Goal: Find specific page/section: Find specific page/section

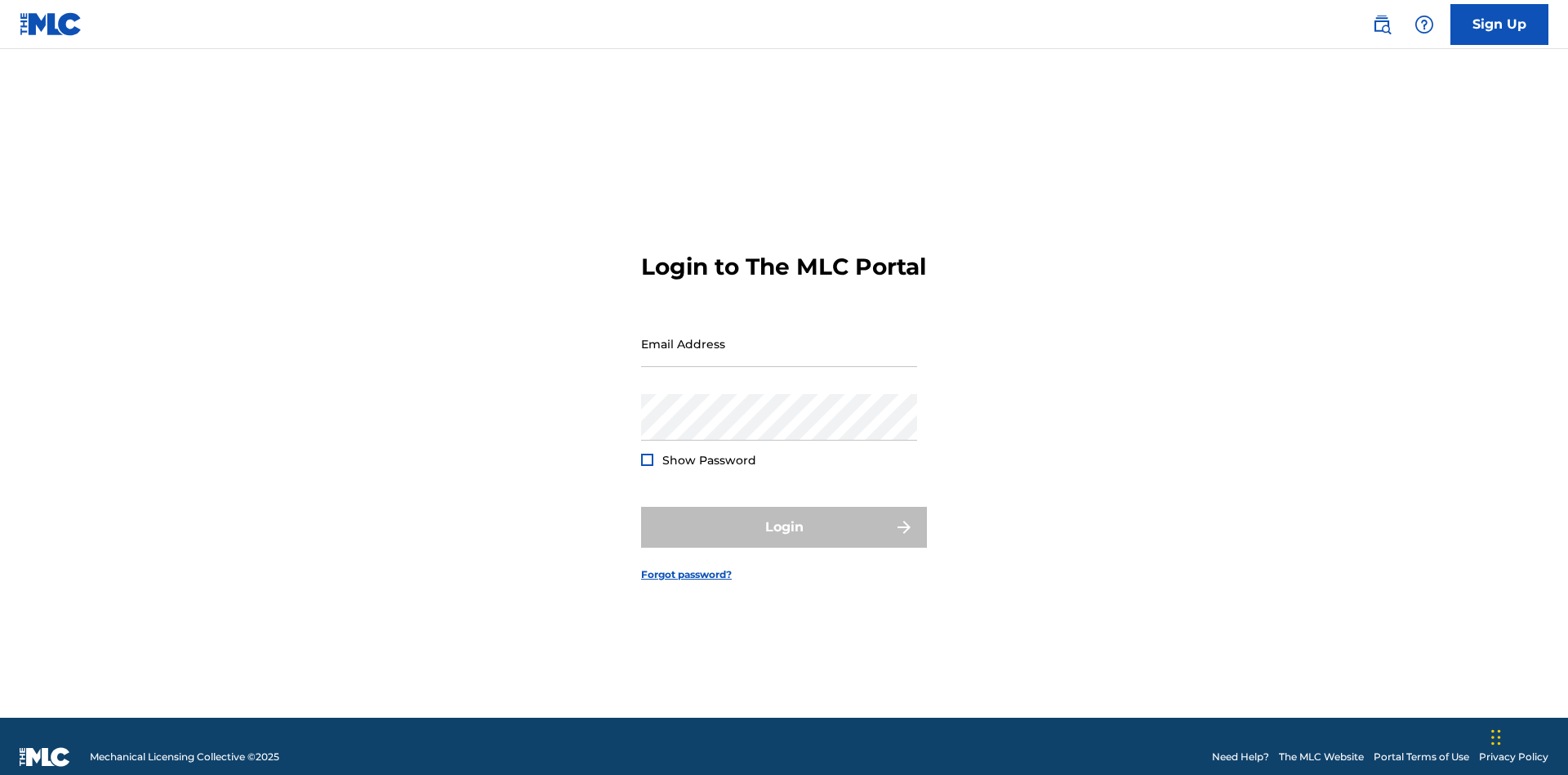
scroll to position [21, 0]
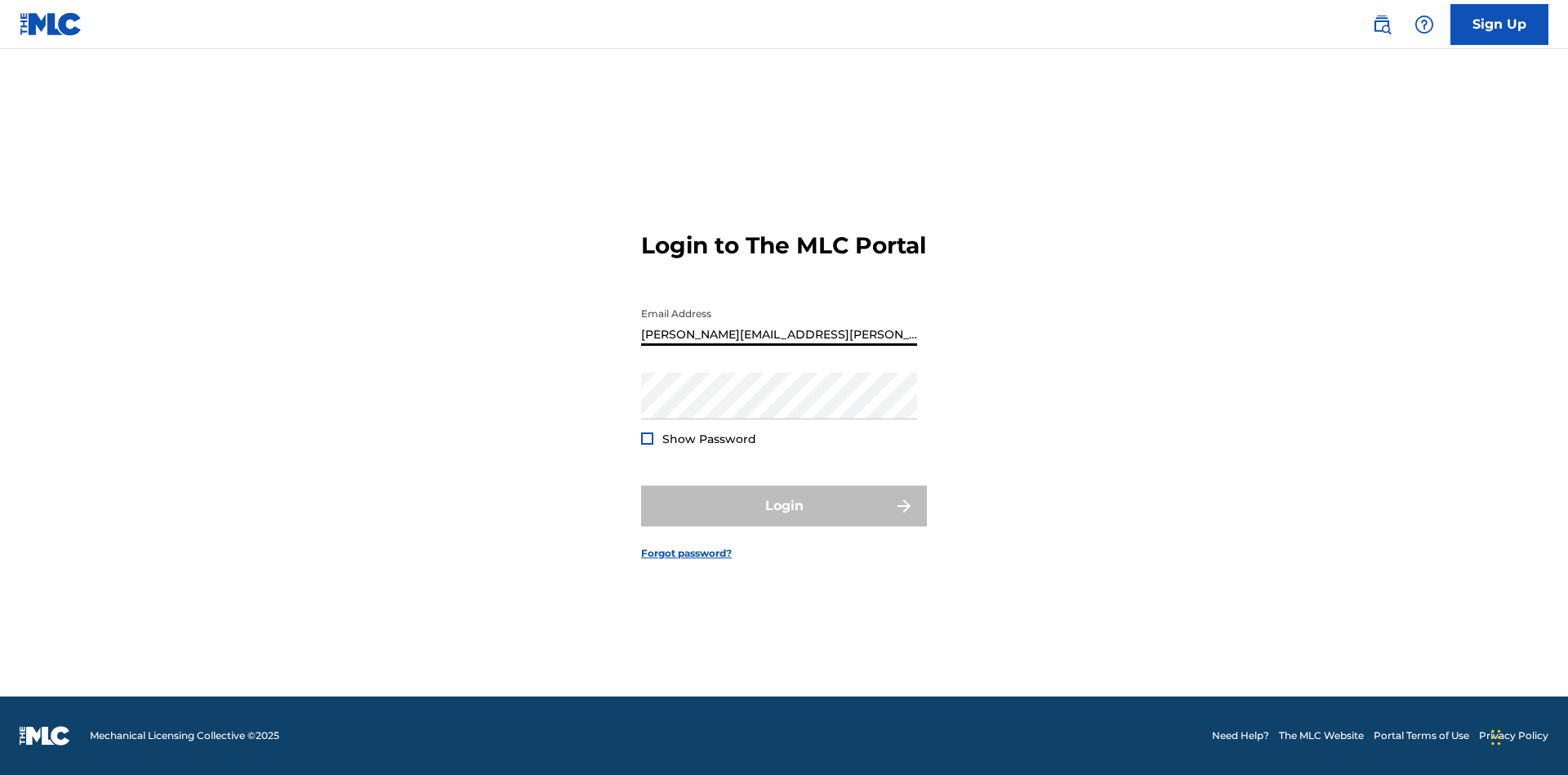
type input "Krystal.Ribble@themlc.com"
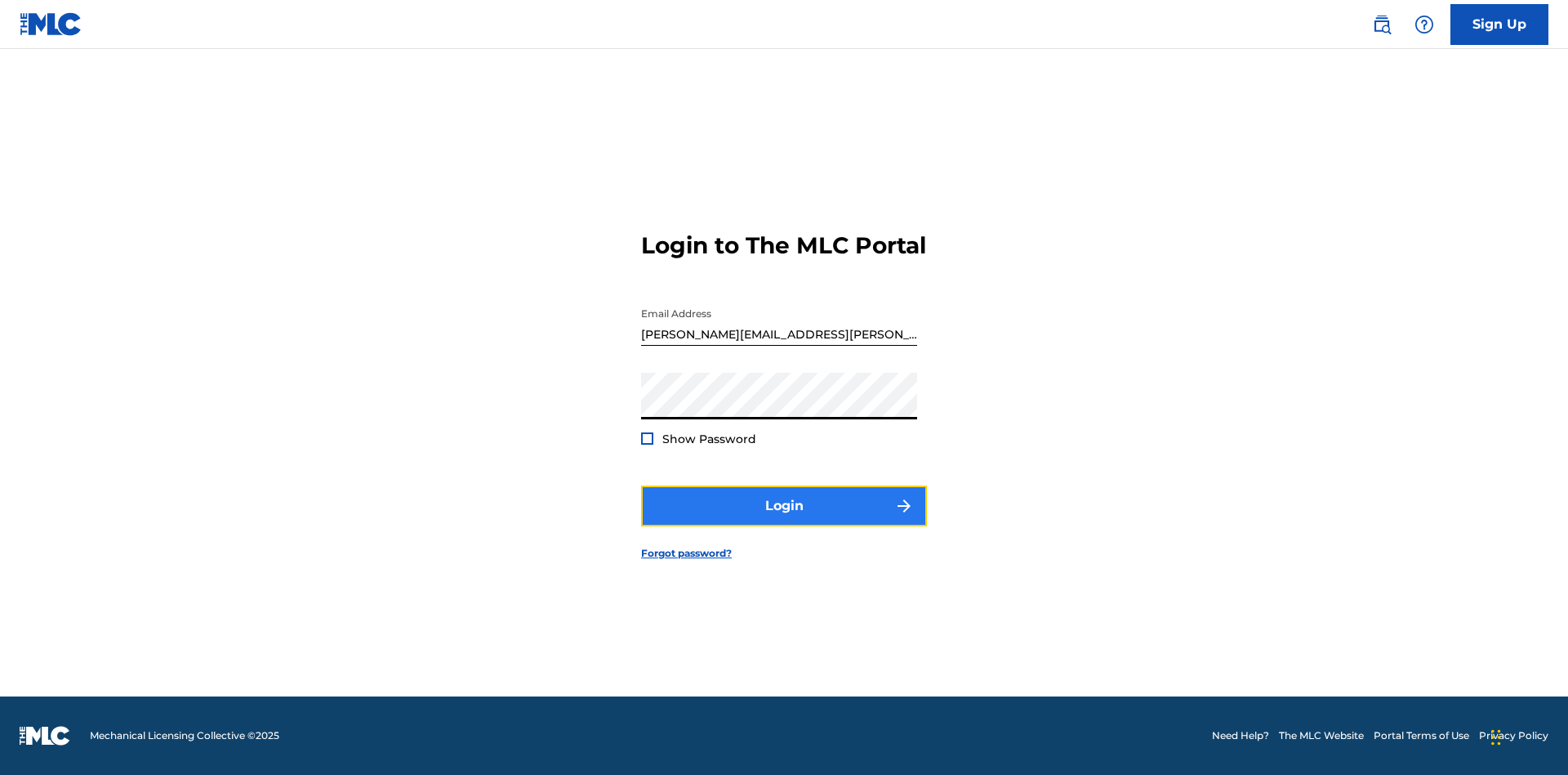
click at [784, 520] on button "Login" at bounding box center [784, 505] width 286 height 41
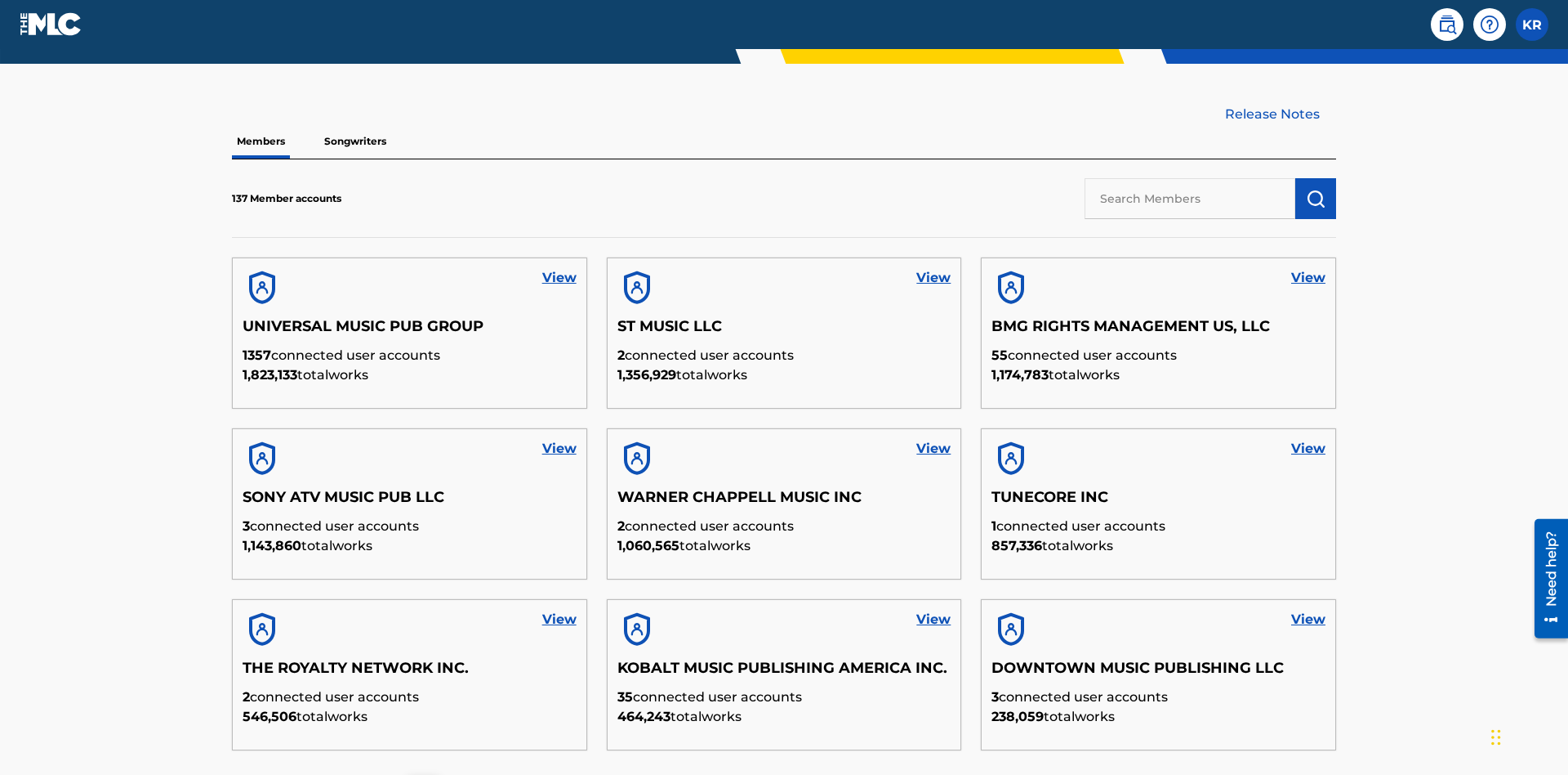
click at [1191, 178] on input "text" at bounding box center [1191, 198] width 211 height 41
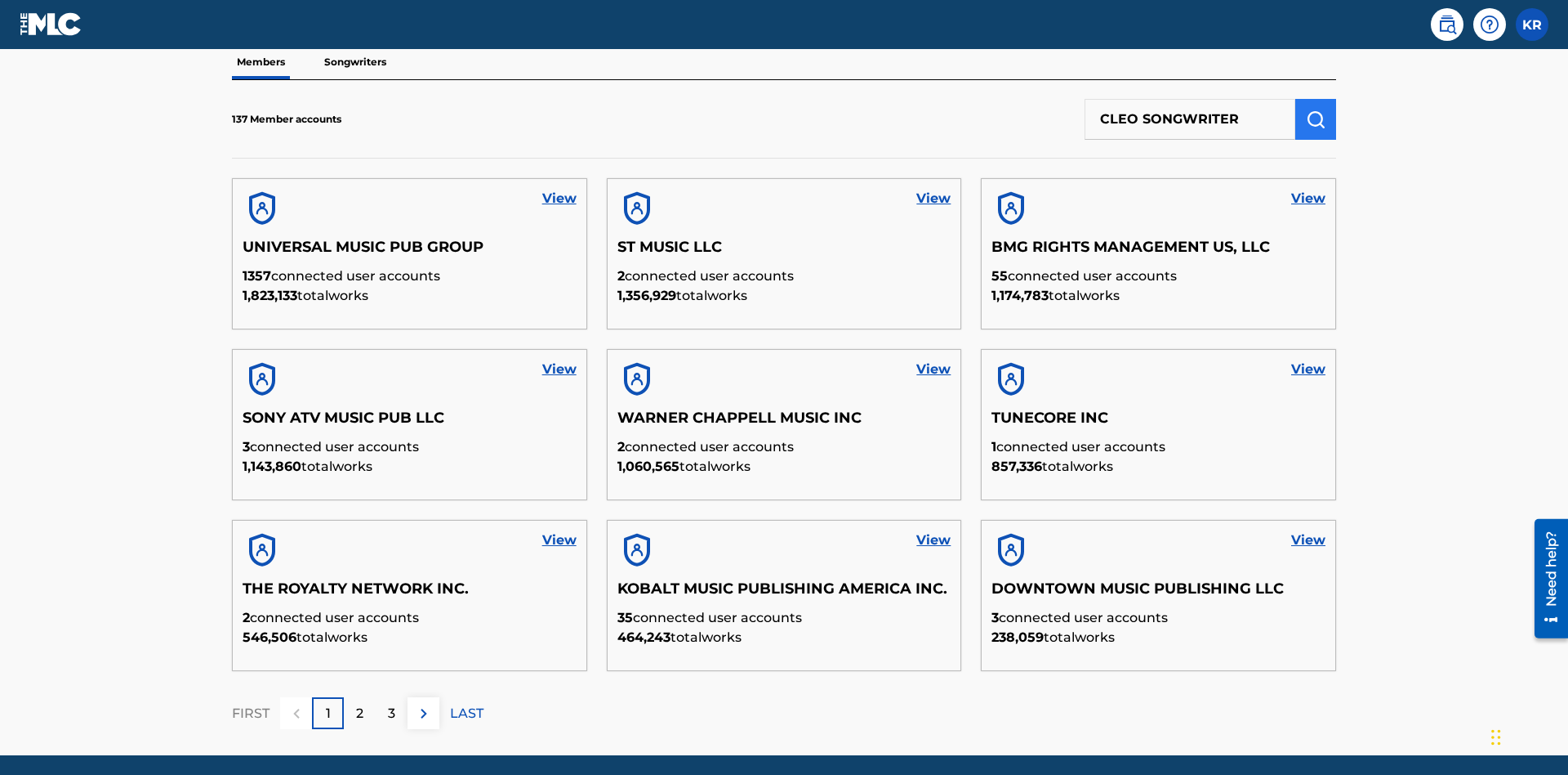
type input "CLEO SONGWRITER"
click at [1316, 110] on img "submit" at bounding box center [1316, 120] width 20 height 20
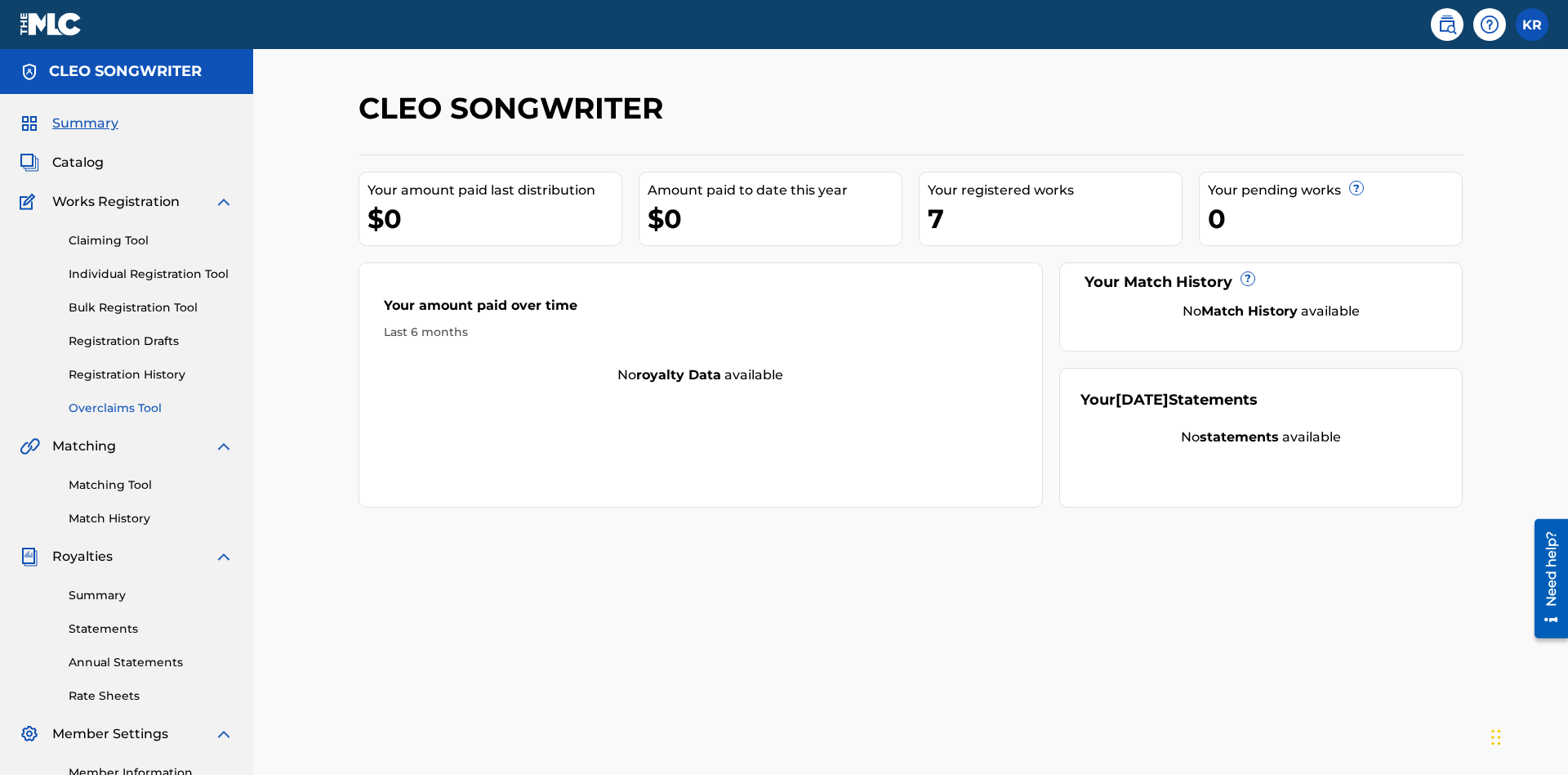
click at [151, 399] on link "Overclaims Tool" at bounding box center [151, 407] width 165 height 17
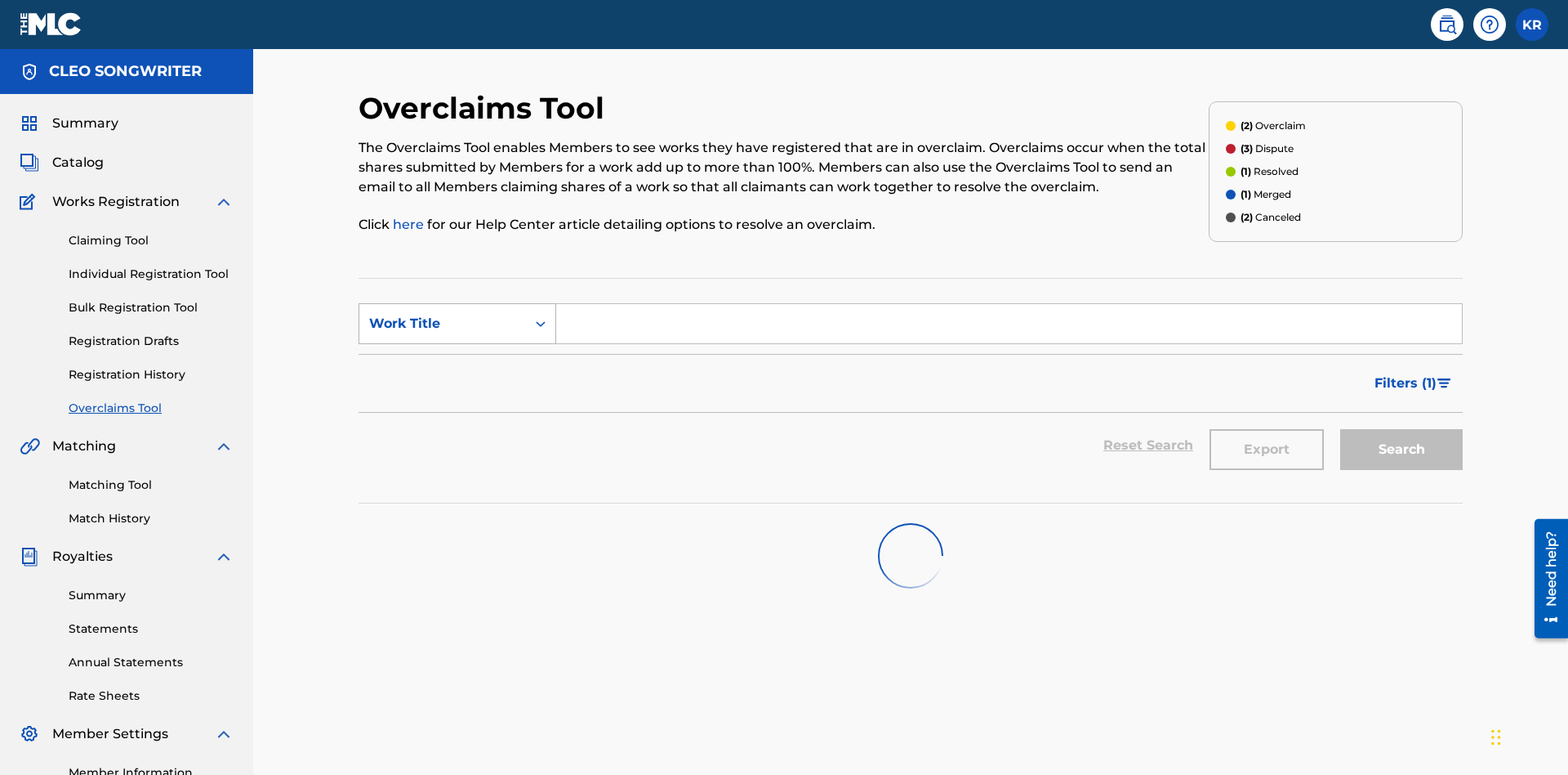
click at [443, 314] on div "Work Title" at bounding box center [443, 324] width 147 height 20
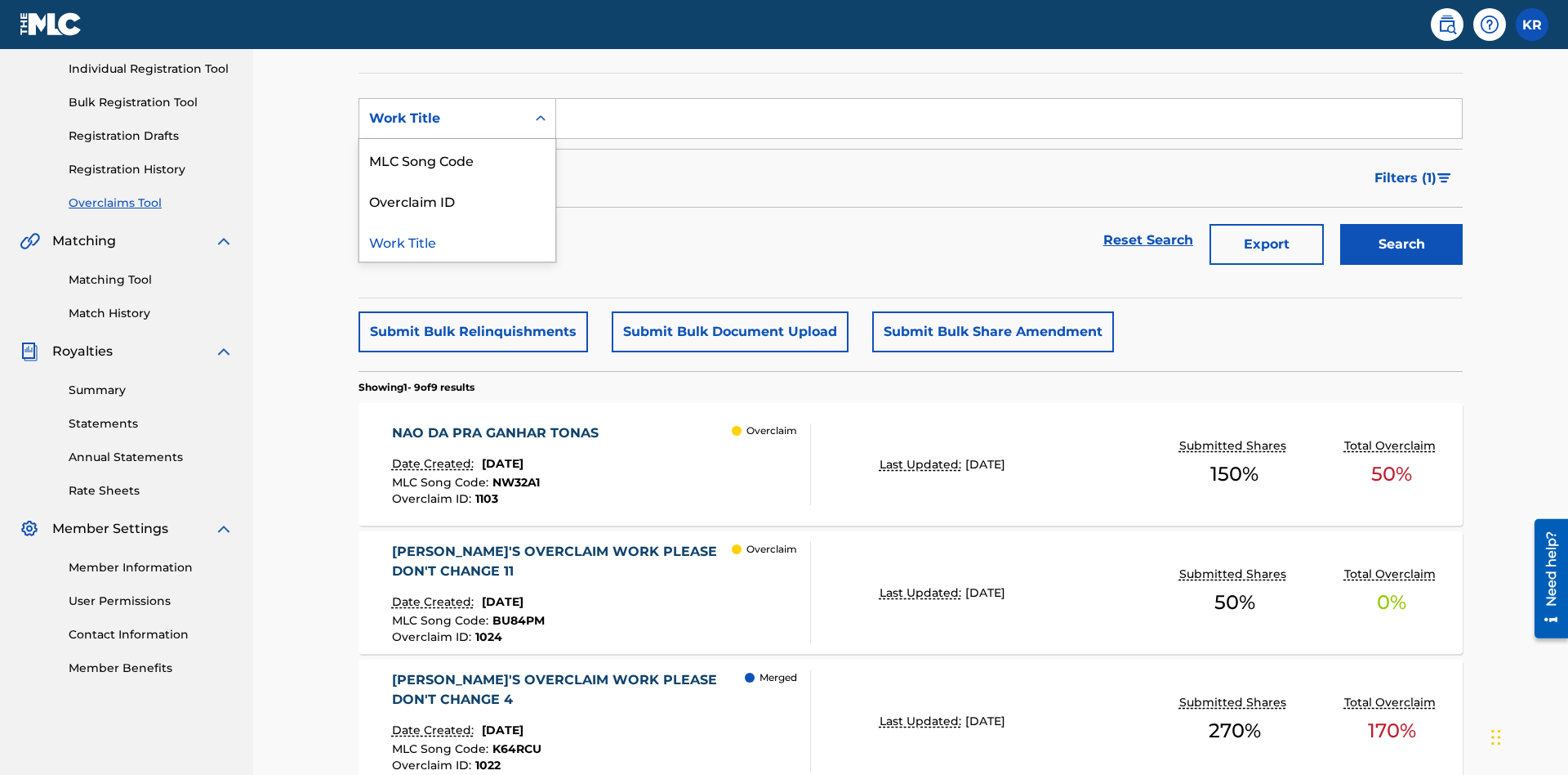
click at [457, 159] on div "MLC Song Code" at bounding box center [457, 158] width 196 height 41
click at [1008, 118] on input "Search Form" at bounding box center [1009, 118] width 906 height 39
